Goal: Task Accomplishment & Management: Use online tool/utility

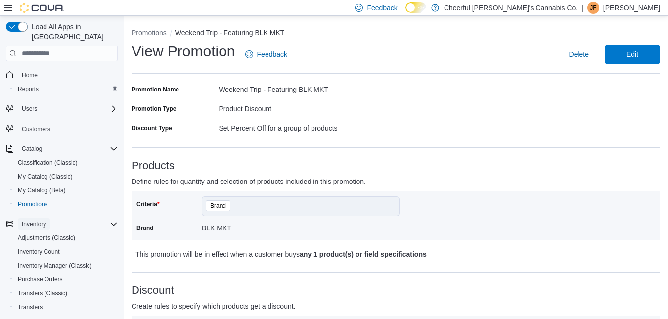
click at [36, 218] on span "Inventory" at bounding box center [34, 224] width 24 height 12
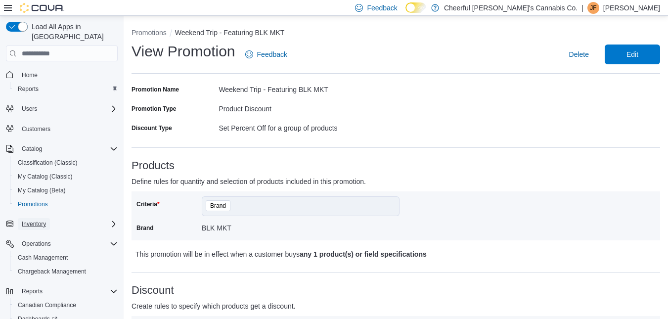
click at [33, 220] on span "Inventory" at bounding box center [34, 224] width 24 height 8
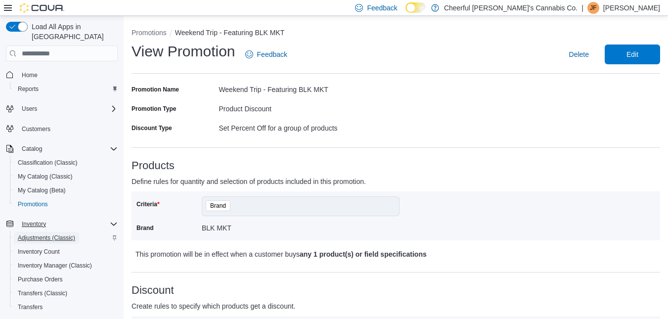
click at [39, 234] on span "Adjustments (Classic)" at bounding box center [46, 238] width 57 height 8
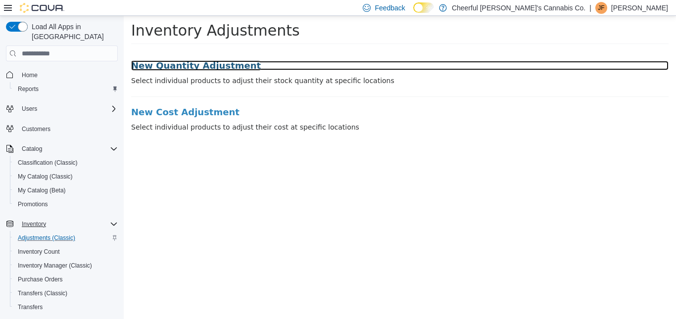
click at [169, 64] on h3 "New Quantity Adjustment" at bounding box center [399, 66] width 537 height 10
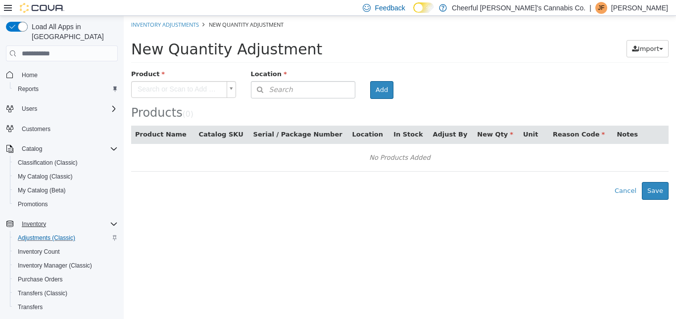
click at [229, 87] on body "× Inventory Adjustments New Quantity Adjustment New Quantity Adjustment Import …" at bounding box center [400, 108] width 552 height 184
click at [159, 87] on body "× Inventory Adjustments New Quantity Adjustment New Quantity Adjustment Import …" at bounding box center [400, 108] width 552 height 184
type input "*"
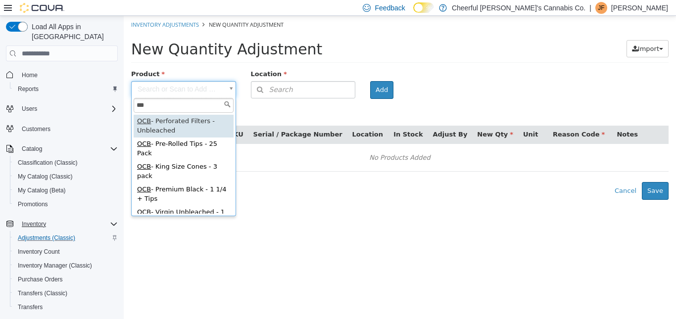
type input "***"
type input "**********"
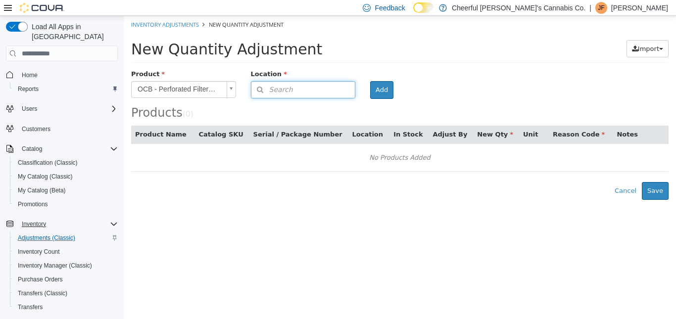
click at [310, 96] on button "Search" at bounding box center [303, 89] width 105 height 17
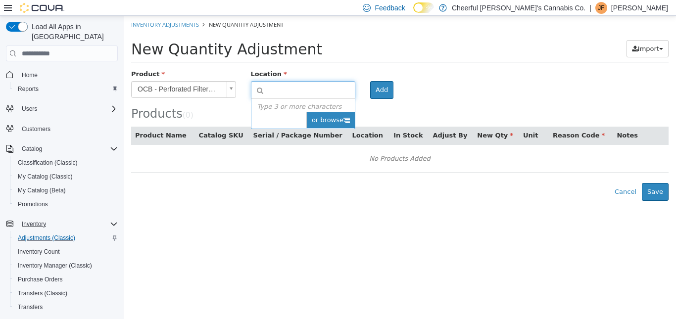
click at [345, 121] on icon at bounding box center [346, 120] width 6 height 6
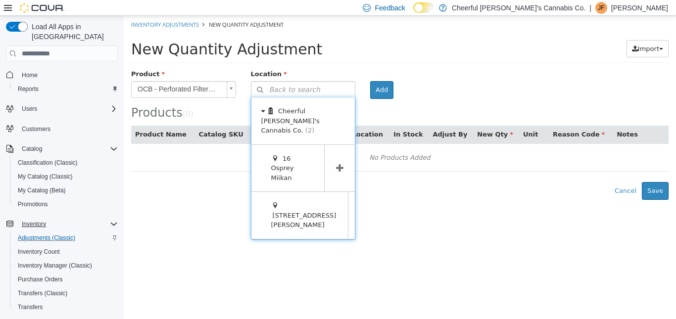
click at [339, 164] on icon at bounding box center [339, 168] width 7 height 9
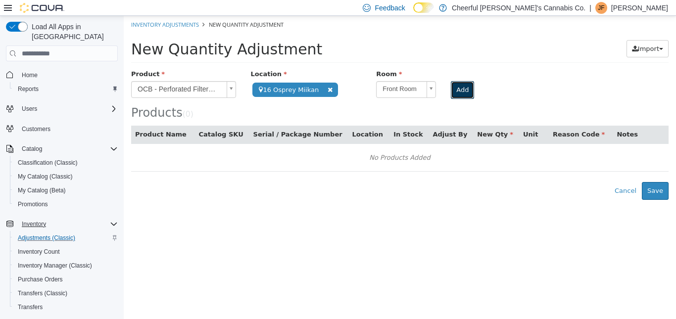
click at [456, 89] on button "Add" at bounding box center [462, 90] width 23 height 18
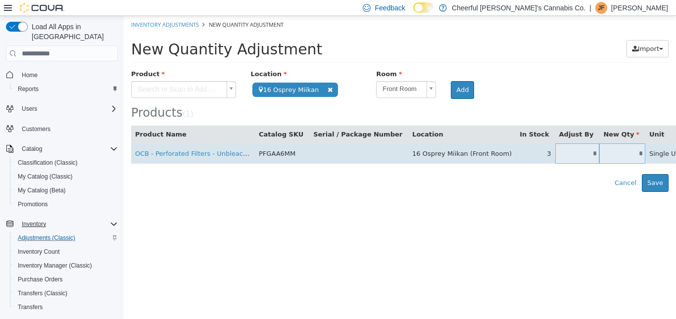
type input "*"
type input "**"
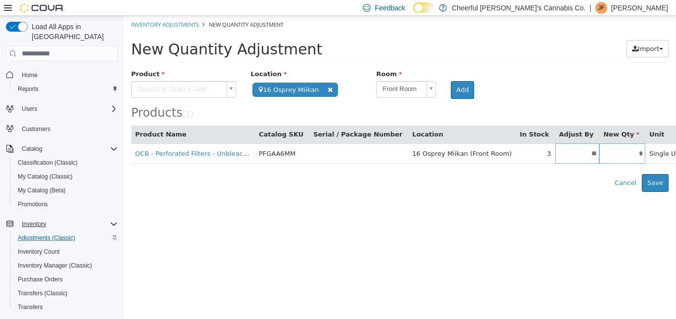
click at [649, 155] on body "**********" at bounding box center [400, 104] width 552 height 176
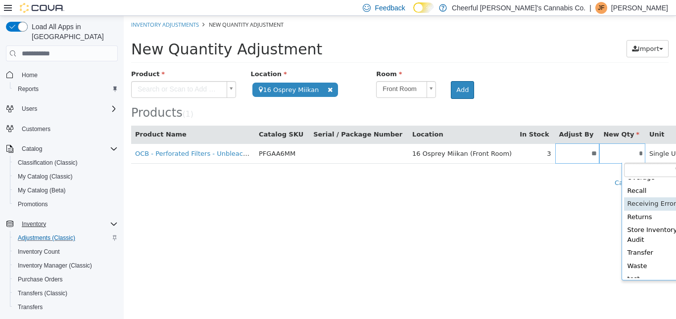
scroll to position [68, 0]
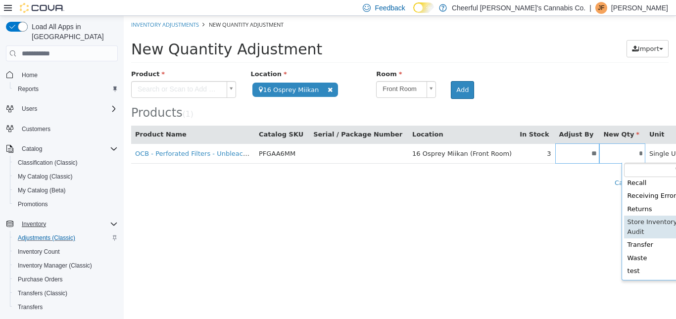
type input "**********"
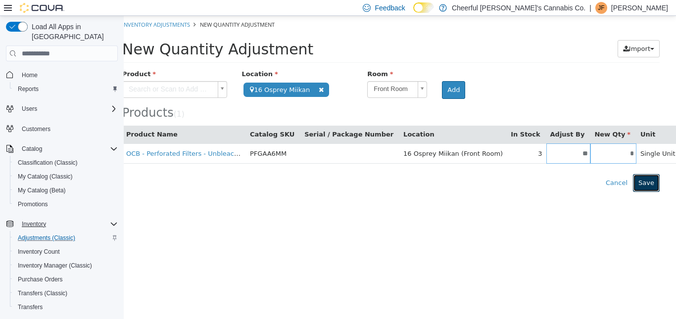
click at [648, 183] on button "Save" at bounding box center [646, 183] width 27 height 18
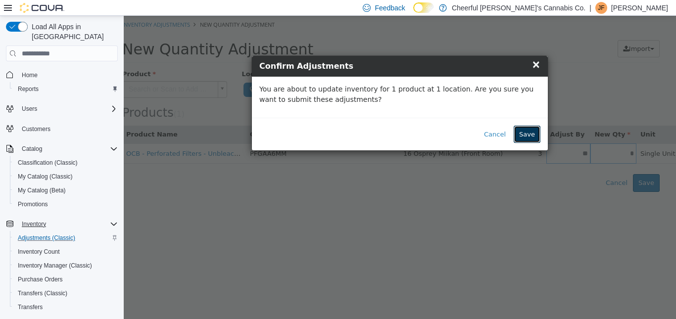
click at [525, 134] on button "Save" at bounding box center [526, 135] width 27 height 18
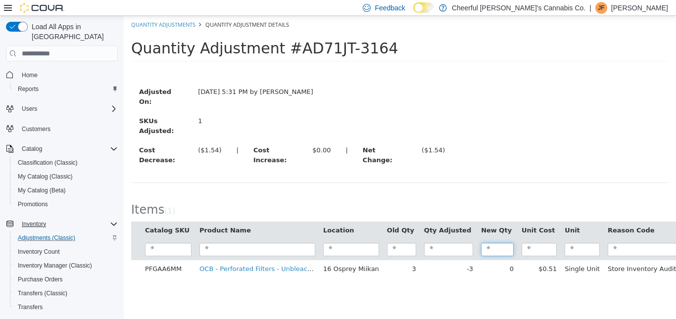
click at [481, 243] on input "search" at bounding box center [497, 249] width 33 height 13
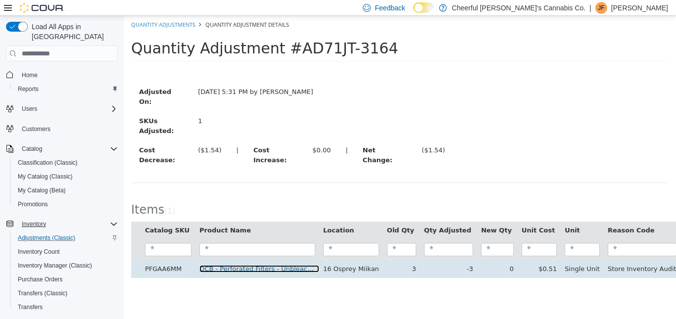
click at [259, 265] on link "OCB - Perforated Filters - Unbleached" at bounding box center [259, 268] width 120 height 7
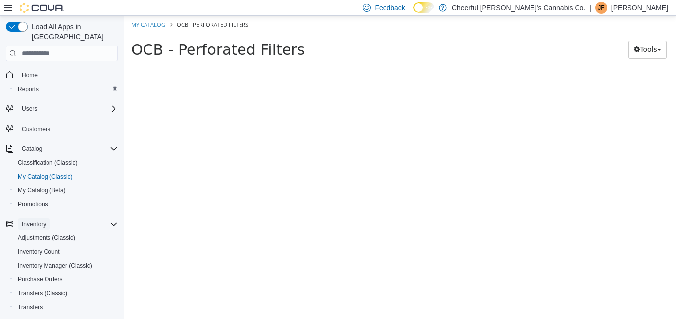
click at [30, 220] on span "Inventory" at bounding box center [34, 224] width 24 height 8
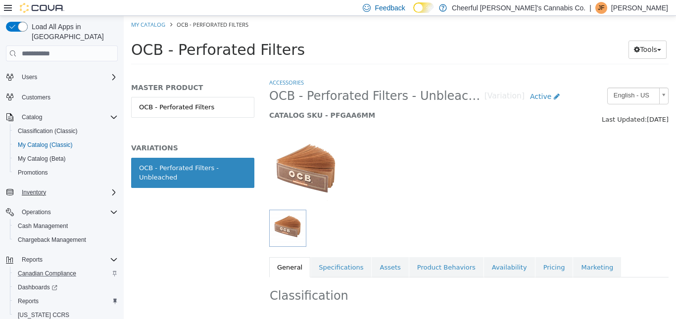
scroll to position [52, 0]
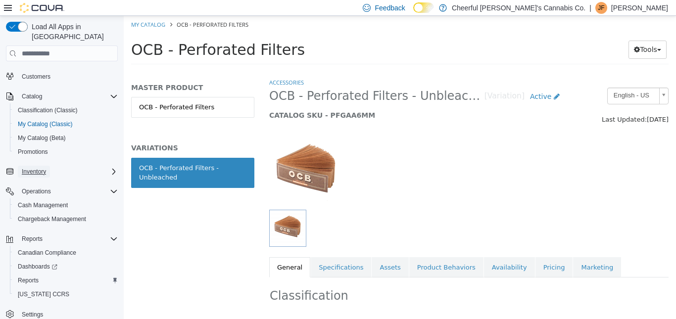
click at [35, 168] on span "Inventory" at bounding box center [34, 172] width 24 height 8
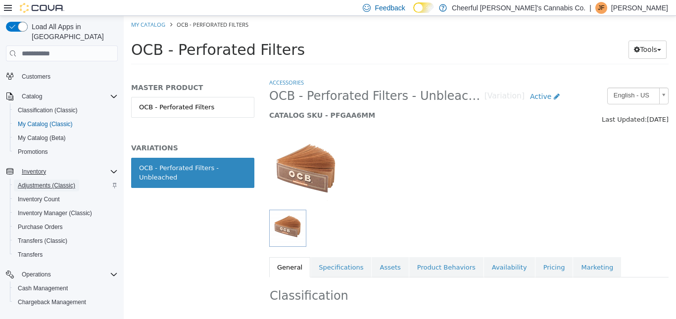
click at [34, 182] on span "Adjustments (Classic)" at bounding box center [46, 186] width 57 height 8
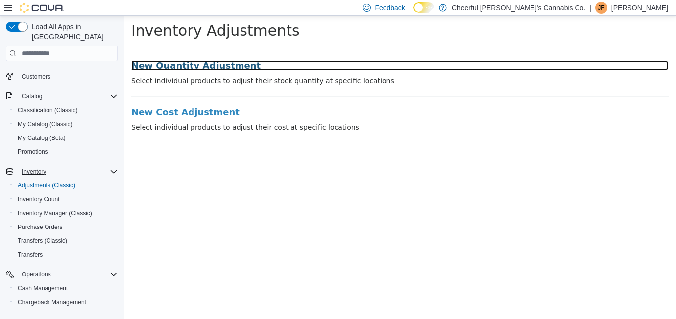
click at [171, 65] on h3 "New Quantity Adjustment" at bounding box center [399, 66] width 537 height 10
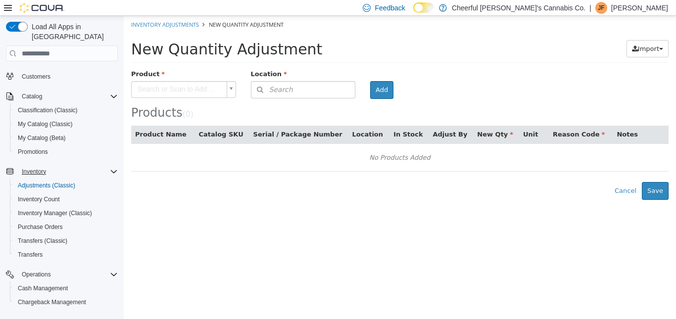
click at [232, 93] on body "× Inventory Adjustments New Quantity Adjustment New Quantity Adjustment Import …" at bounding box center [400, 108] width 552 height 184
click at [167, 85] on body "× Inventory Adjustments New Quantity Adjustment New Quantity Adjustment Import …" at bounding box center [400, 108] width 552 height 184
type input "*"
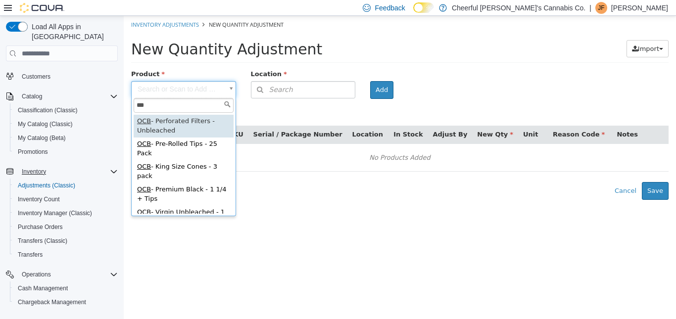
type input "***"
type input "**********"
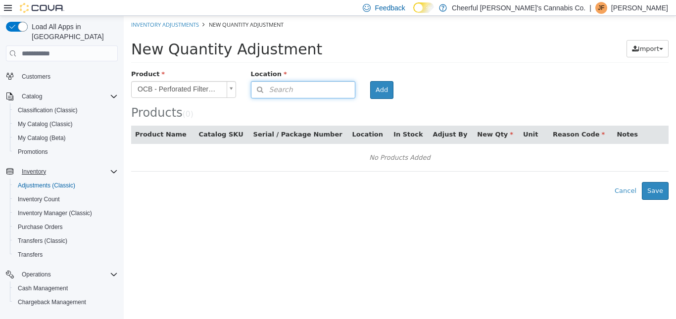
click at [301, 93] on button "Search" at bounding box center [303, 89] width 105 height 17
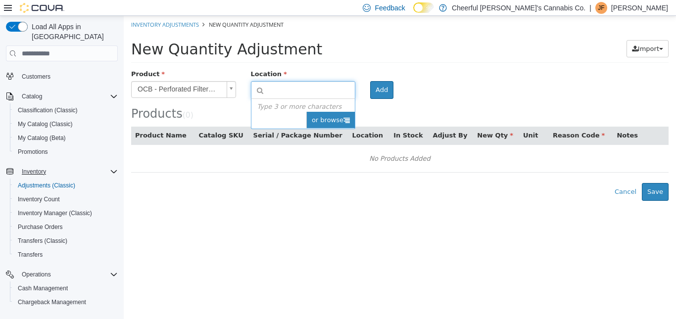
click at [347, 116] on span "or browse" at bounding box center [330, 120] width 48 height 17
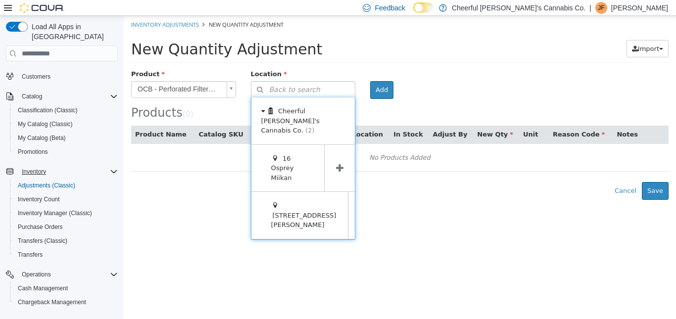
click at [337, 164] on icon at bounding box center [339, 168] width 7 height 9
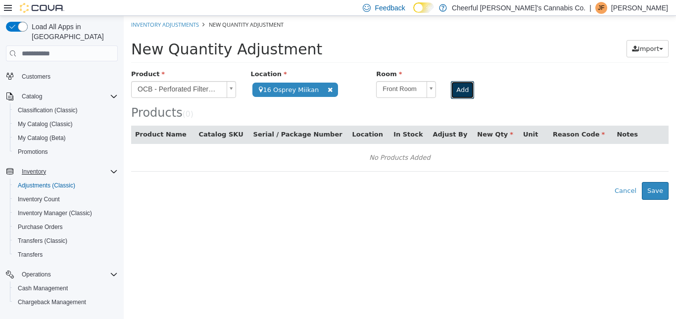
click at [455, 89] on button "Add" at bounding box center [462, 90] width 23 height 18
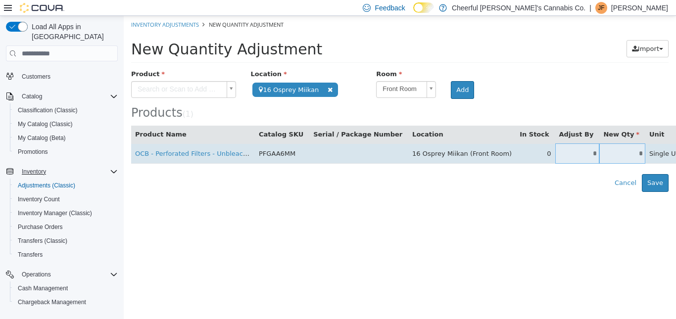
click at [599, 152] on input "*" at bounding box center [622, 153] width 46 height 7
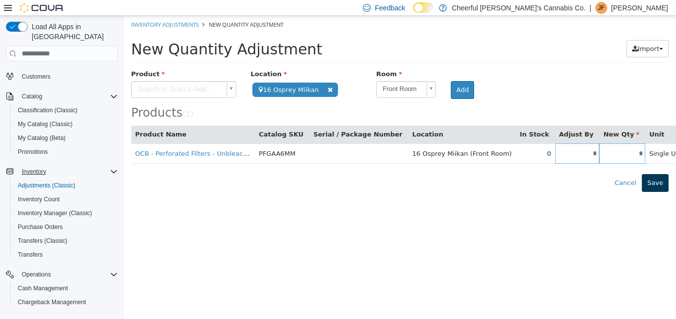
type input "*"
click at [659, 188] on button "Save" at bounding box center [655, 183] width 27 height 18
click at [663, 153] on body "**********" at bounding box center [400, 112] width 552 height 193
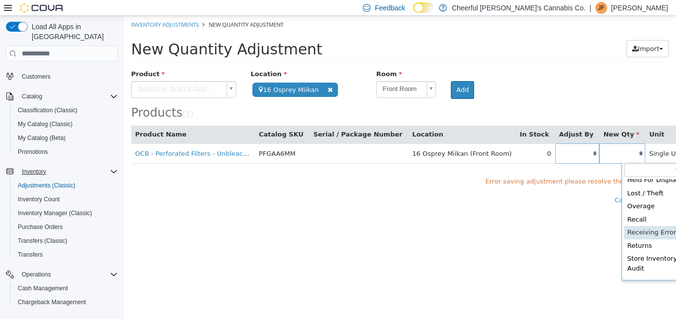
scroll to position [49, 0]
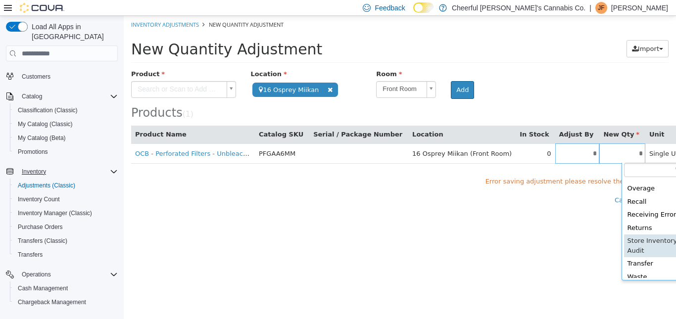
type input "**********"
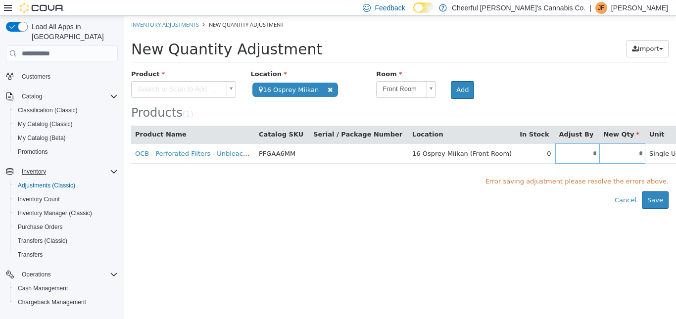
scroll to position [0, 9]
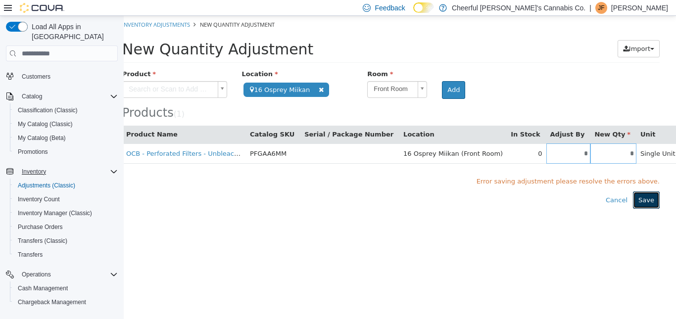
click at [646, 202] on button "Save" at bounding box center [646, 200] width 27 height 18
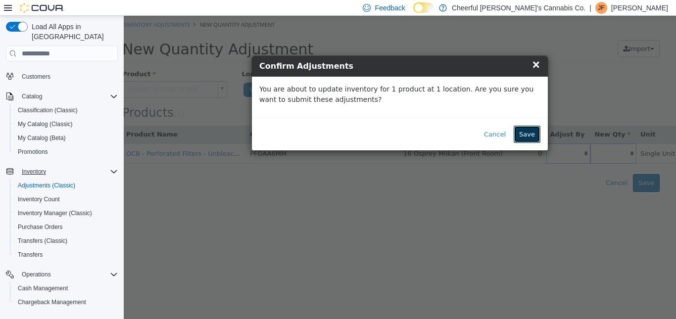
click at [525, 138] on button "Save" at bounding box center [526, 135] width 27 height 18
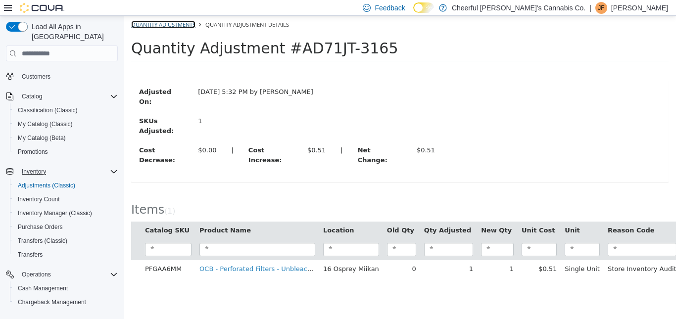
click at [161, 24] on link "Quantity Adjustments" at bounding box center [163, 24] width 64 height 7
